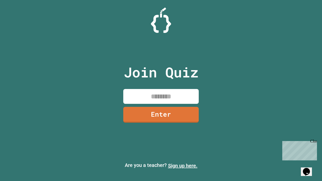
click at [183, 166] on link "Sign up here." at bounding box center [182, 166] width 29 height 6
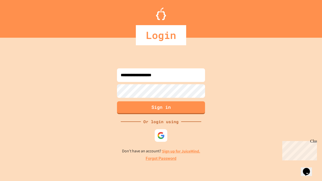
type input "**********"
